Goal: Check status: Check status

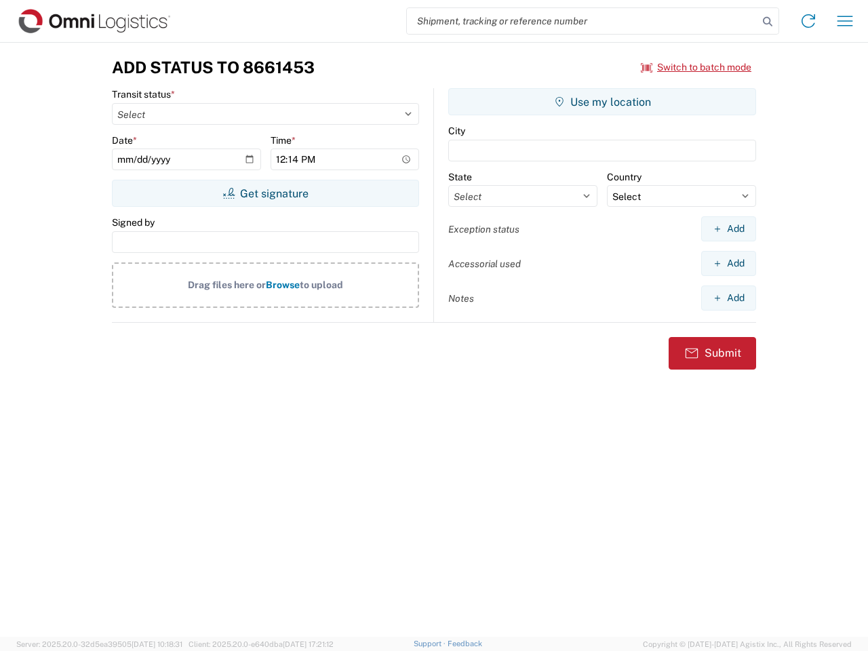
click at [582, 21] on input "search" at bounding box center [582, 21] width 351 height 26
click at [767, 22] on icon at bounding box center [767, 21] width 19 height 19
click at [808, 21] on icon at bounding box center [808, 21] width 22 height 22
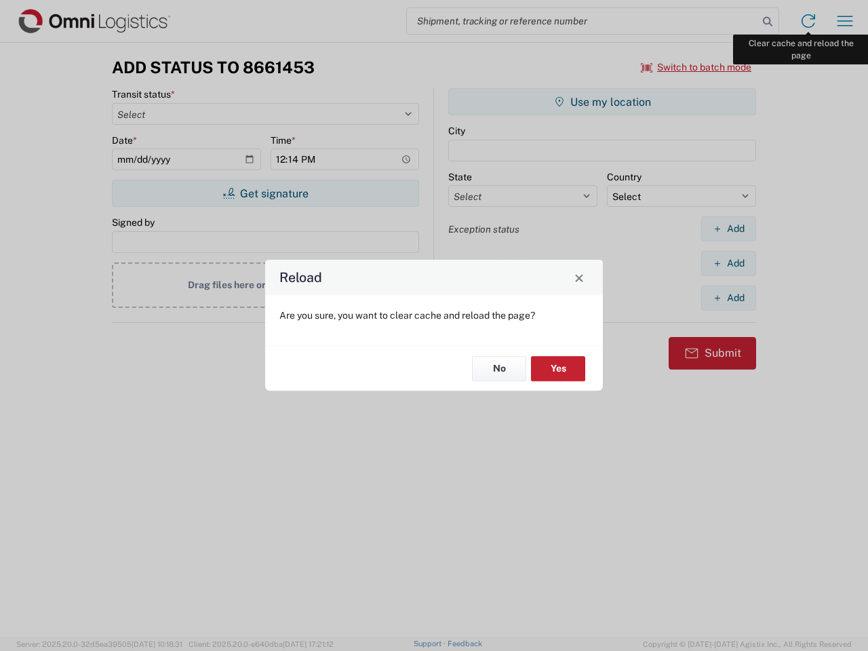
click at [845, 21] on div "Reload Are you sure, you want to clear cache and reload the page? No Yes" at bounding box center [434, 325] width 868 height 651
click at [696, 67] on div "Reload Are you sure, you want to clear cache and reload the page? No Yes" at bounding box center [434, 325] width 868 height 651
click at [265, 193] on div "Reload Are you sure, you want to clear cache and reload the page? No Yes" at bounding box center [434, 325] width 868 height 651
click at [602, 102] on div "Reload Are you sure, you want to clear cache and reload the page? No Yes" at bounding box center [434, 325] width 868 height 651
click at [728, 228] on div "Reload Are you sure, you want to clear cache and reload the page? No Yes" at bounding box center [434, 325] width 868 height 651
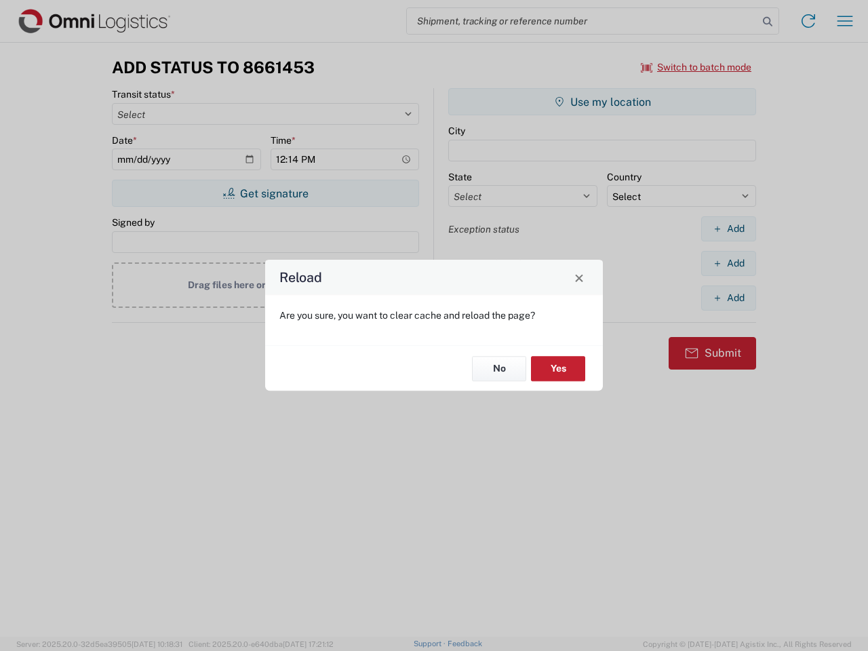
click at [728, 263] on div "Reload Are you sure, you want to clear cache and reload the page? No Yes" at bounding box center [434, 325] width 868 height 651
click at [728, 298] on div "Reload Are you sure, you want to clear cache and reload the page? No Yes" at bounding box center [434, 325] width 868 height 651
